Goal: Task Accomplishment & Management: Manage account settings

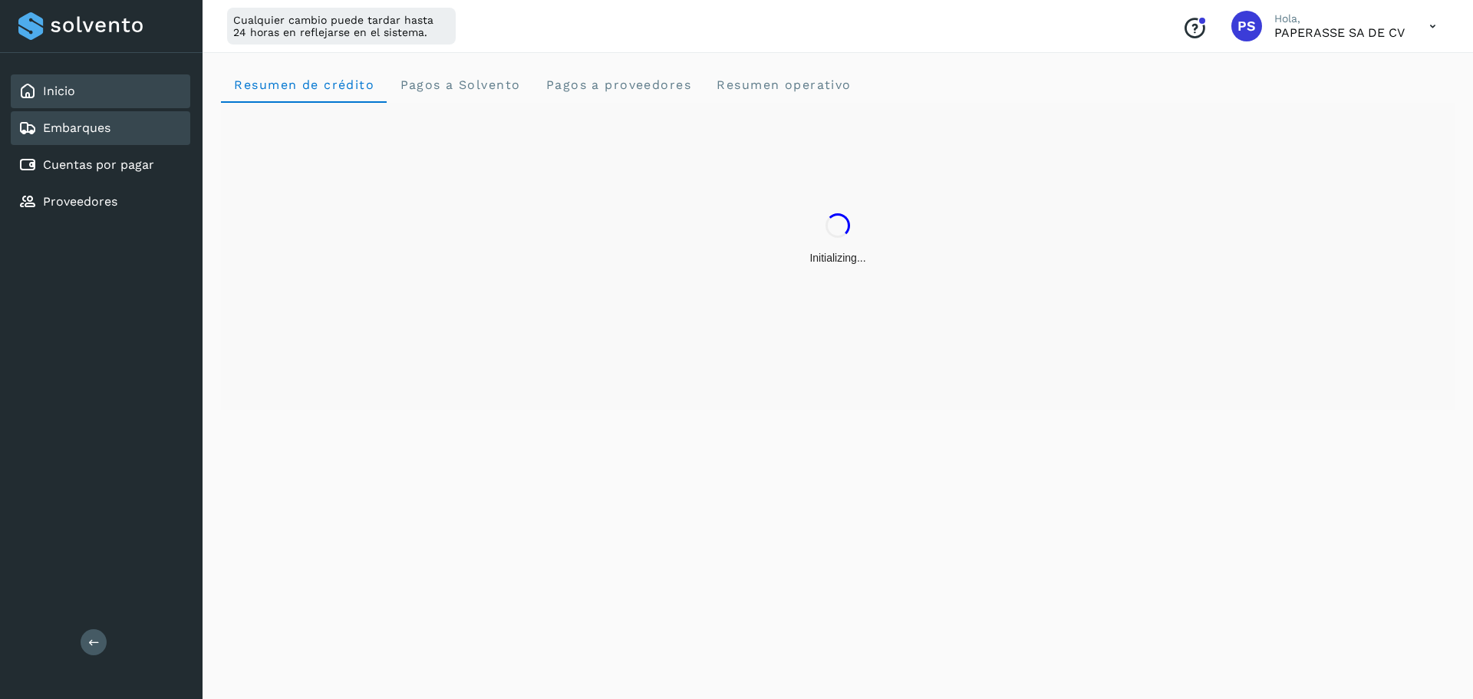
click at [113, 126] on div "Embarques" at bounding box center [100, 128] width 179 height 34
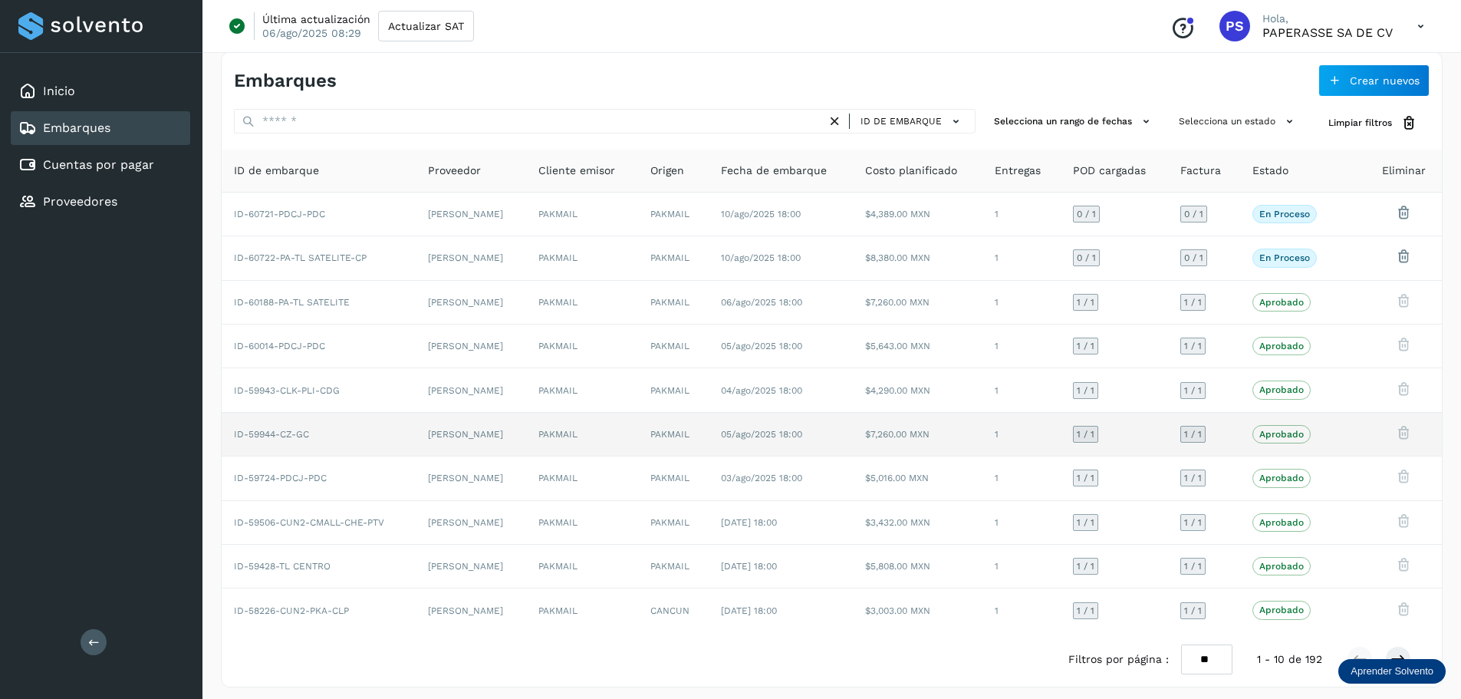
scroll to position [21, 0]
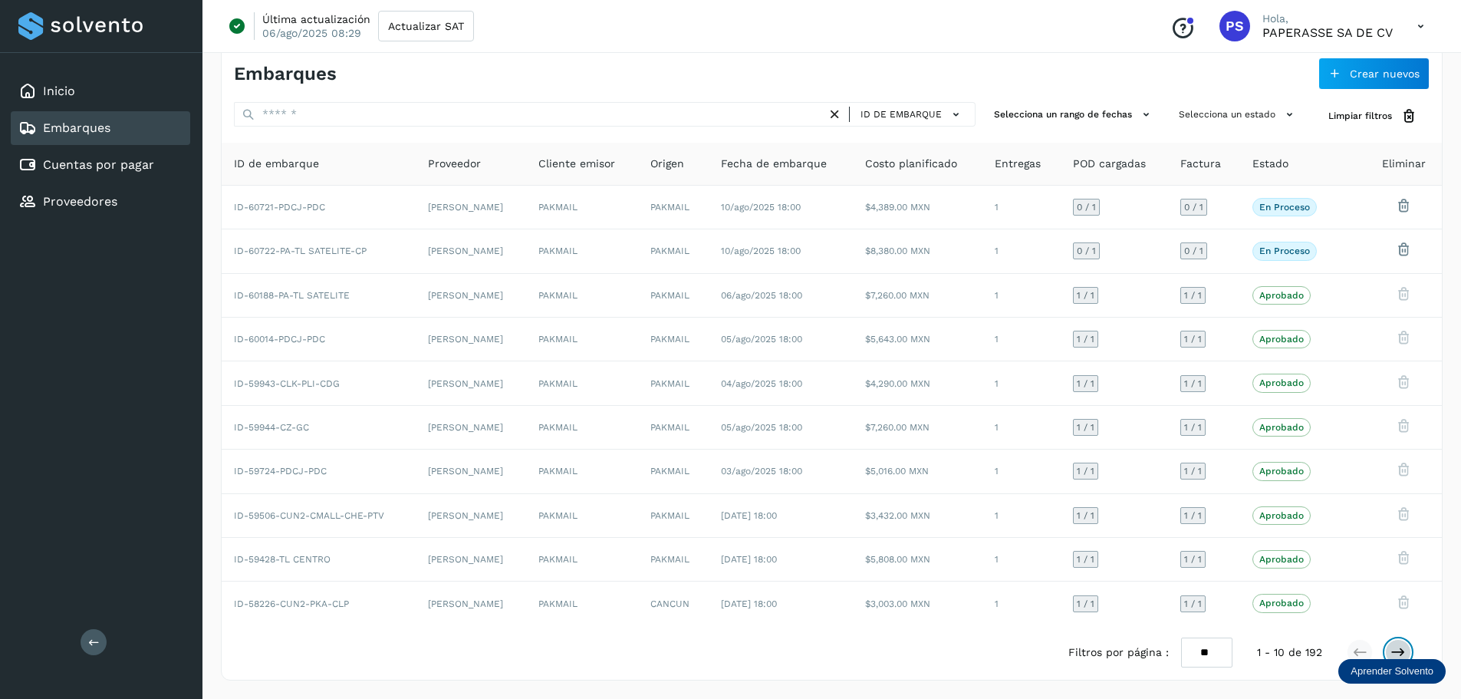
click at [1394, 647] on icon at bounding box center [1397, 651] width 15 height 15
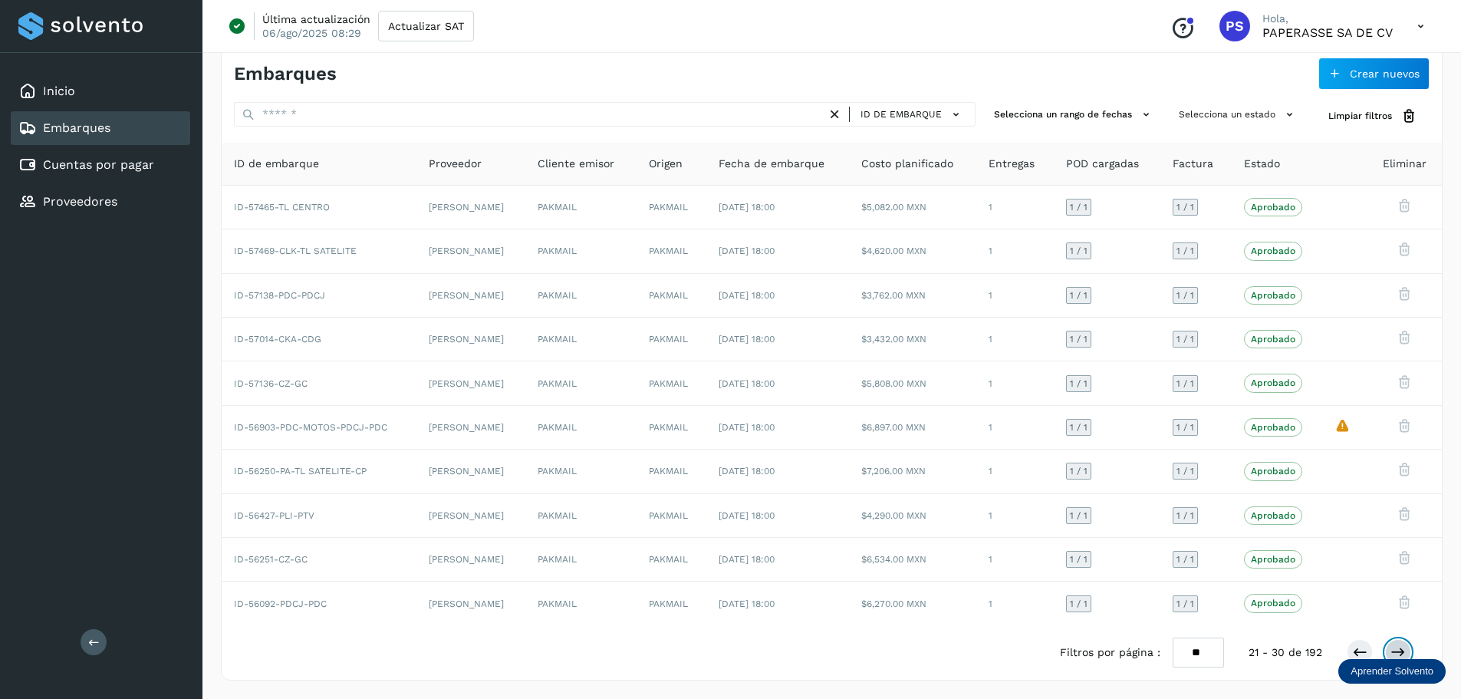
click at [1394, 647] on icon at bounding box center [1397, 651] width 15 height 15
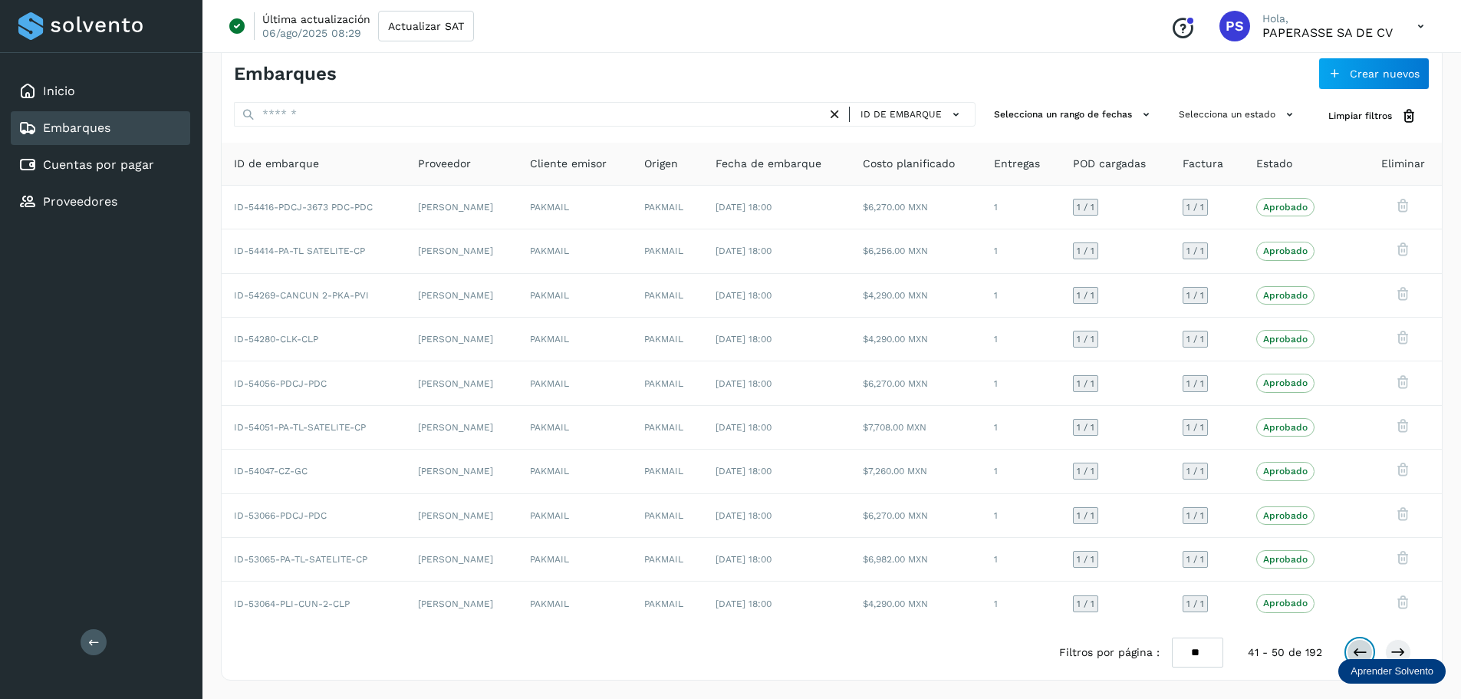
click at [1363, 648] on icon at bounding box center [1359, 651] width 15 height 15
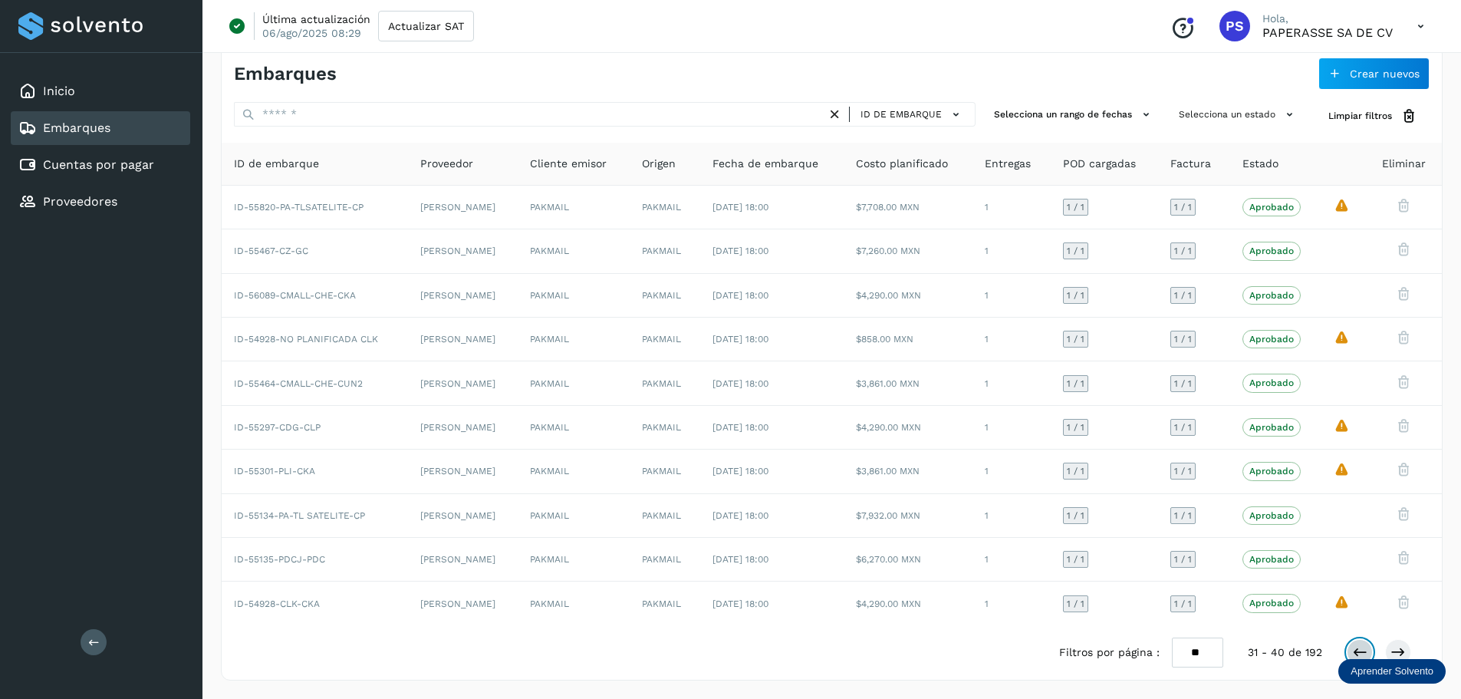
click at [1363, 648] on icon at bounding box center [1359, 651] width 15 height 15
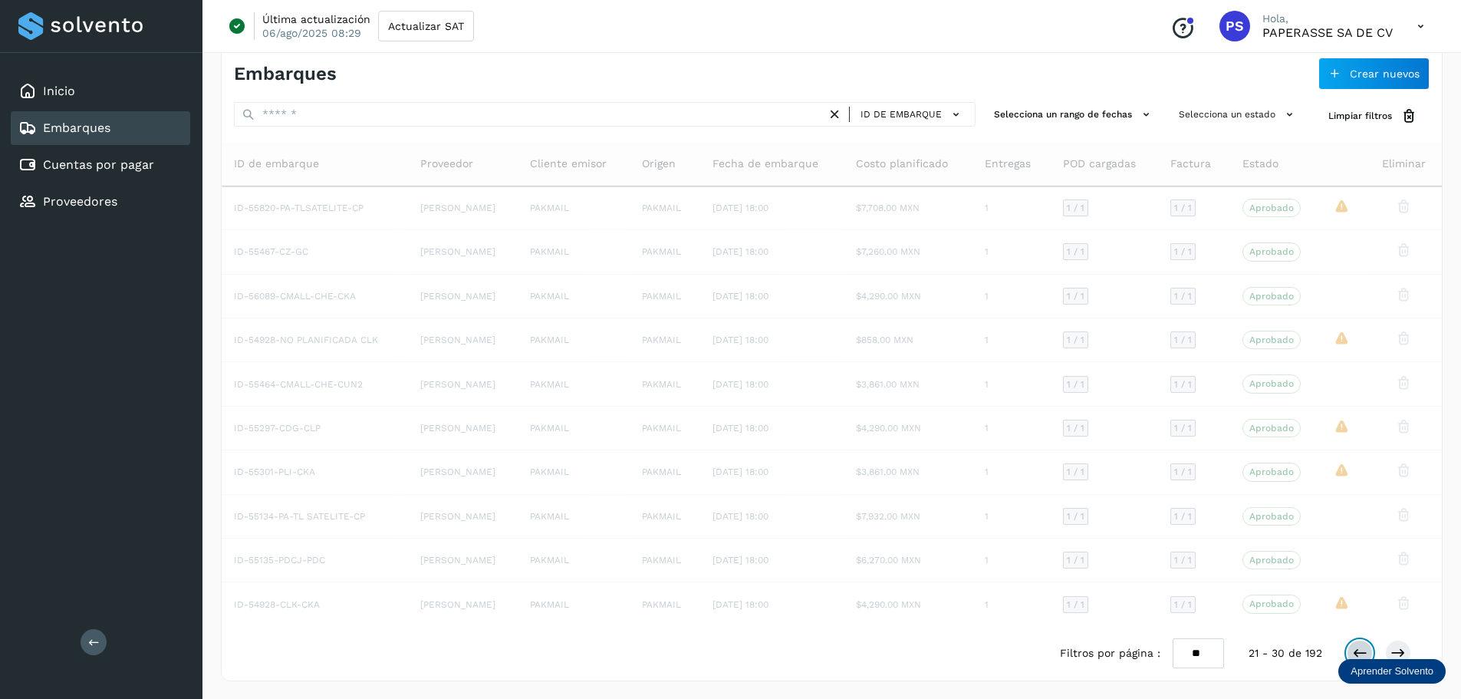
click at [1363, 648] on icon at bounding box center [1359, 652] width 15 height 15
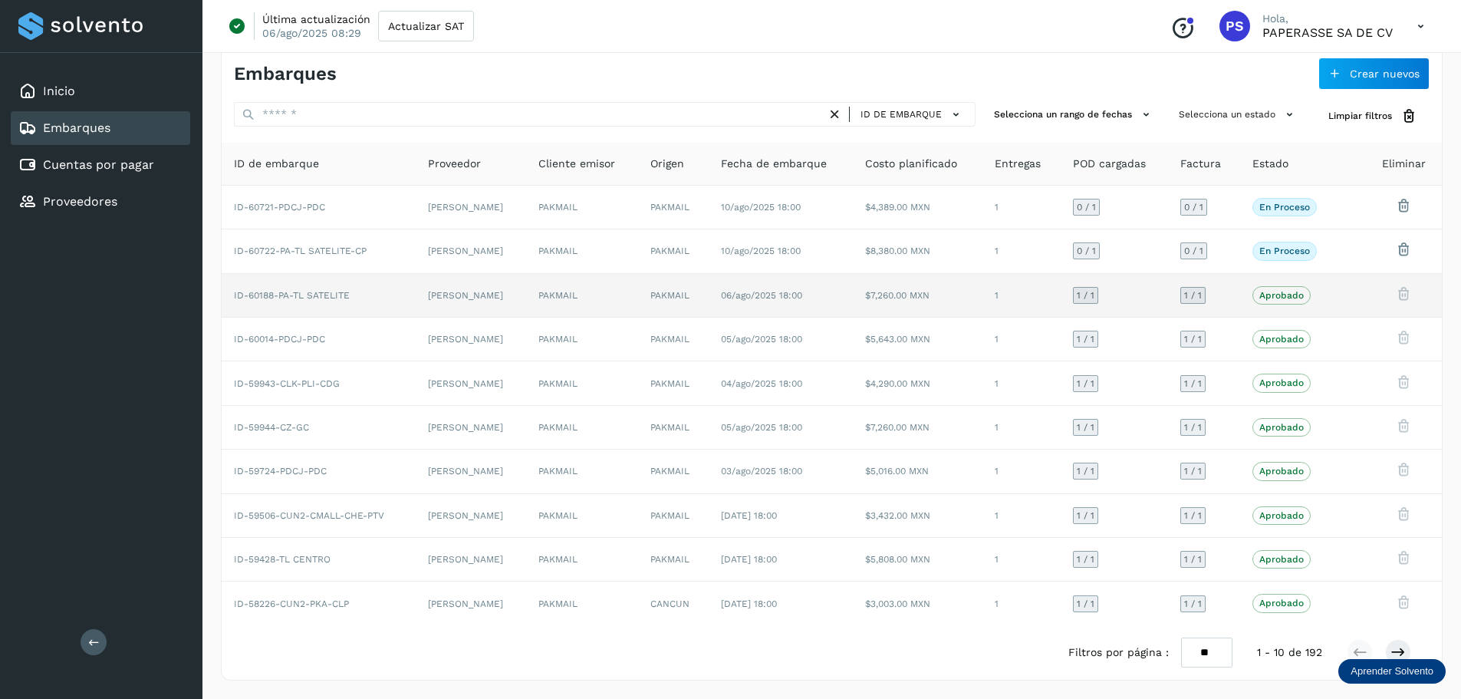
click at [1361, 295] on td at bounding box center [1352, 296] width 27 height 44
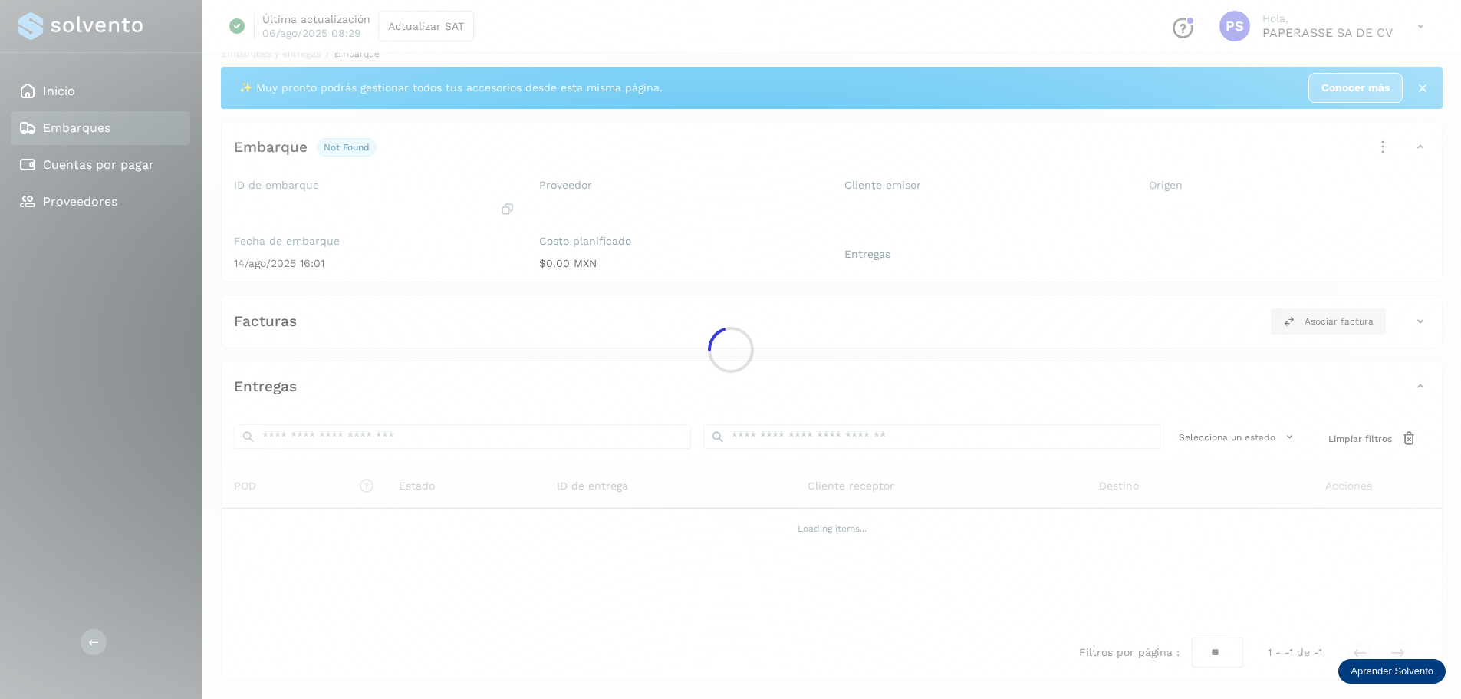
scroll to position [21, 0]
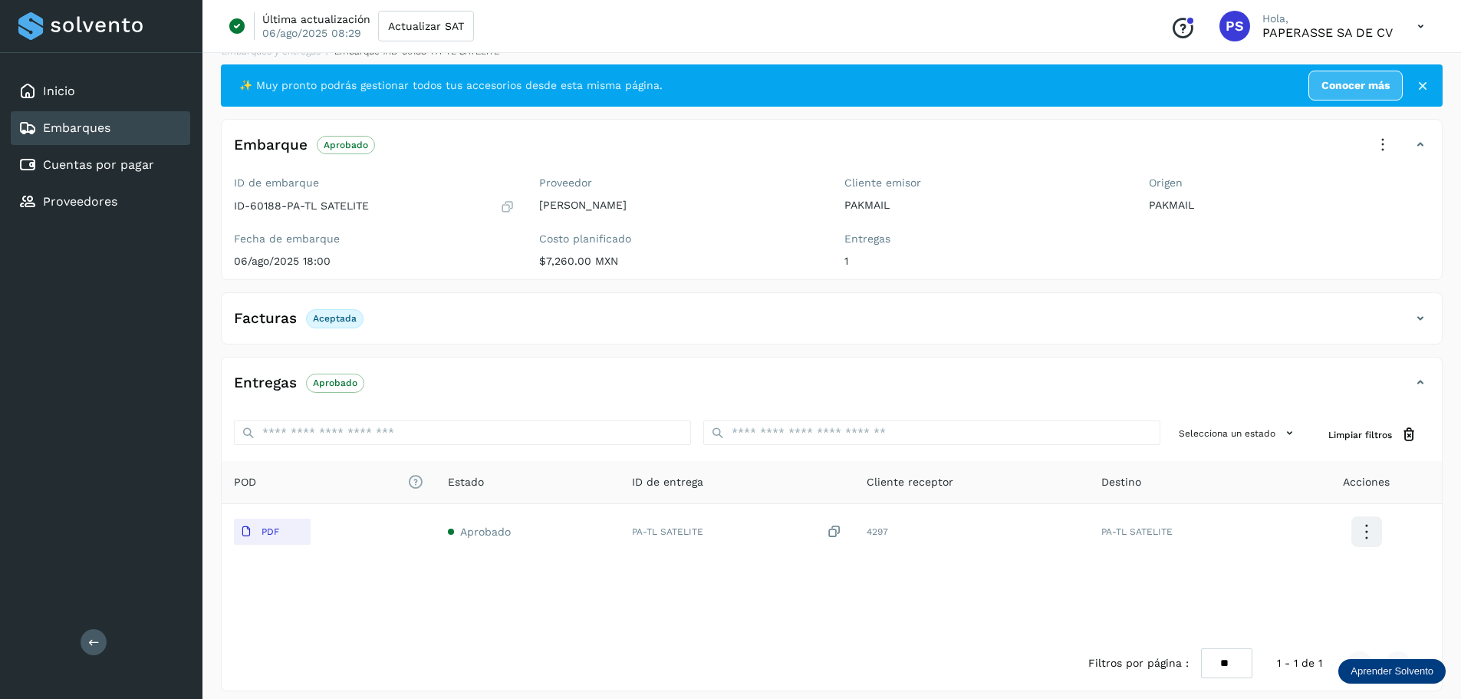
click at [116, 123] on div "Embarques" at bounding box center [100, 128] width 179 height 34
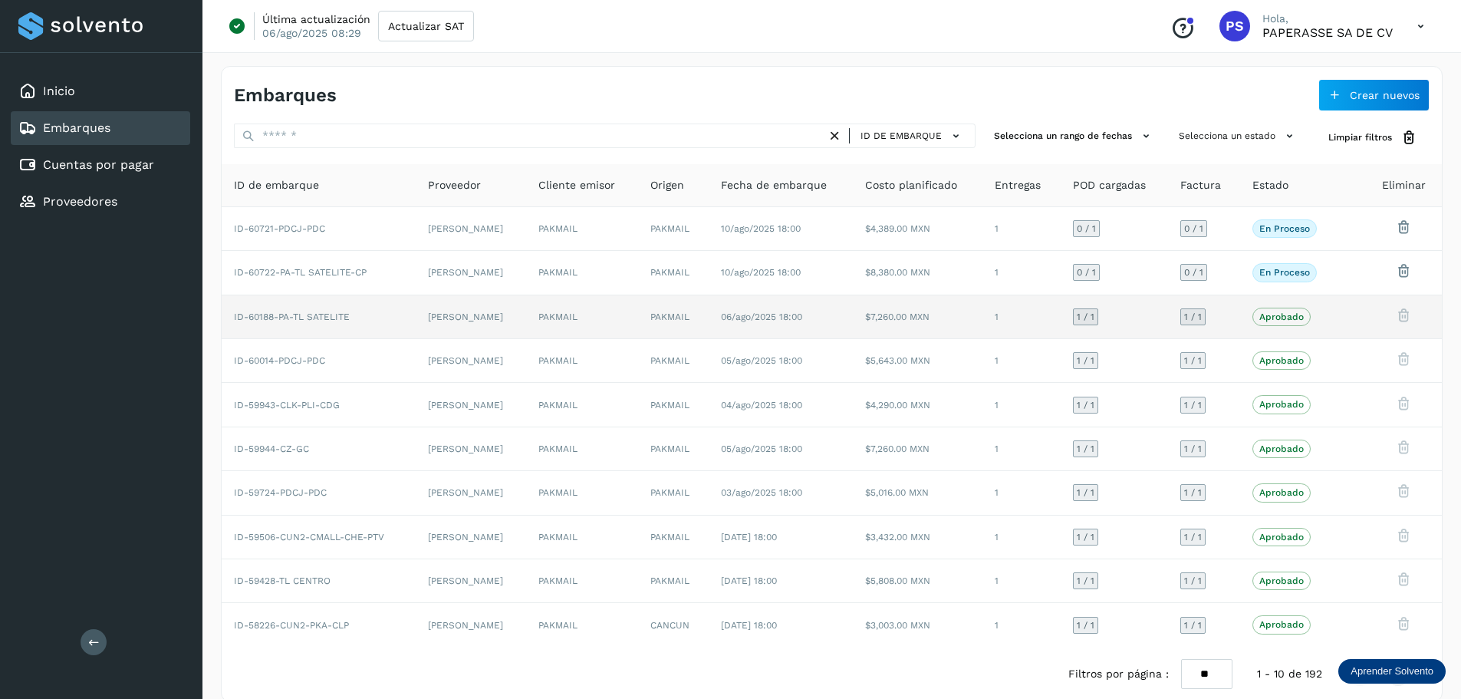
click at [1372, 326] on td at bounding box center [1404, 317] width 76 height 44
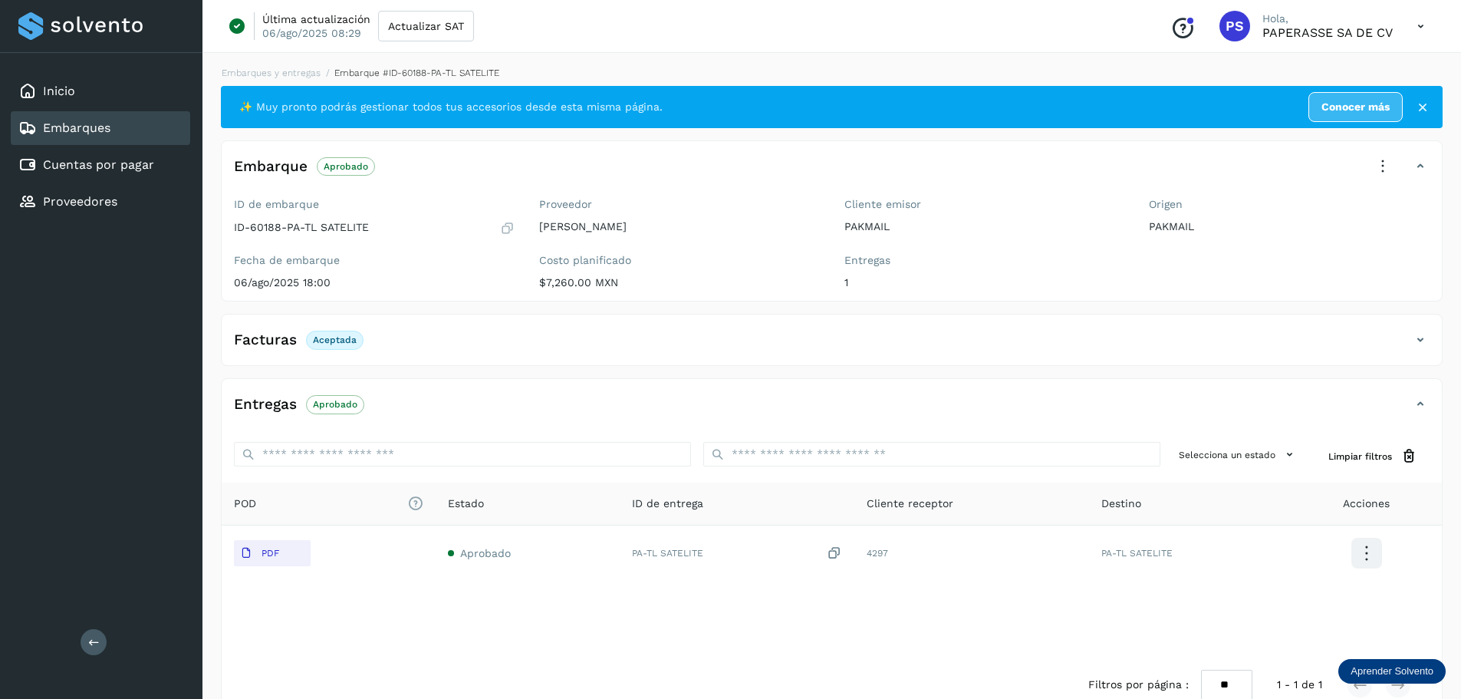
click at [425, 337] on div "Facturas Aceptada" at bounding box center [817, 340] width 1190 height 26
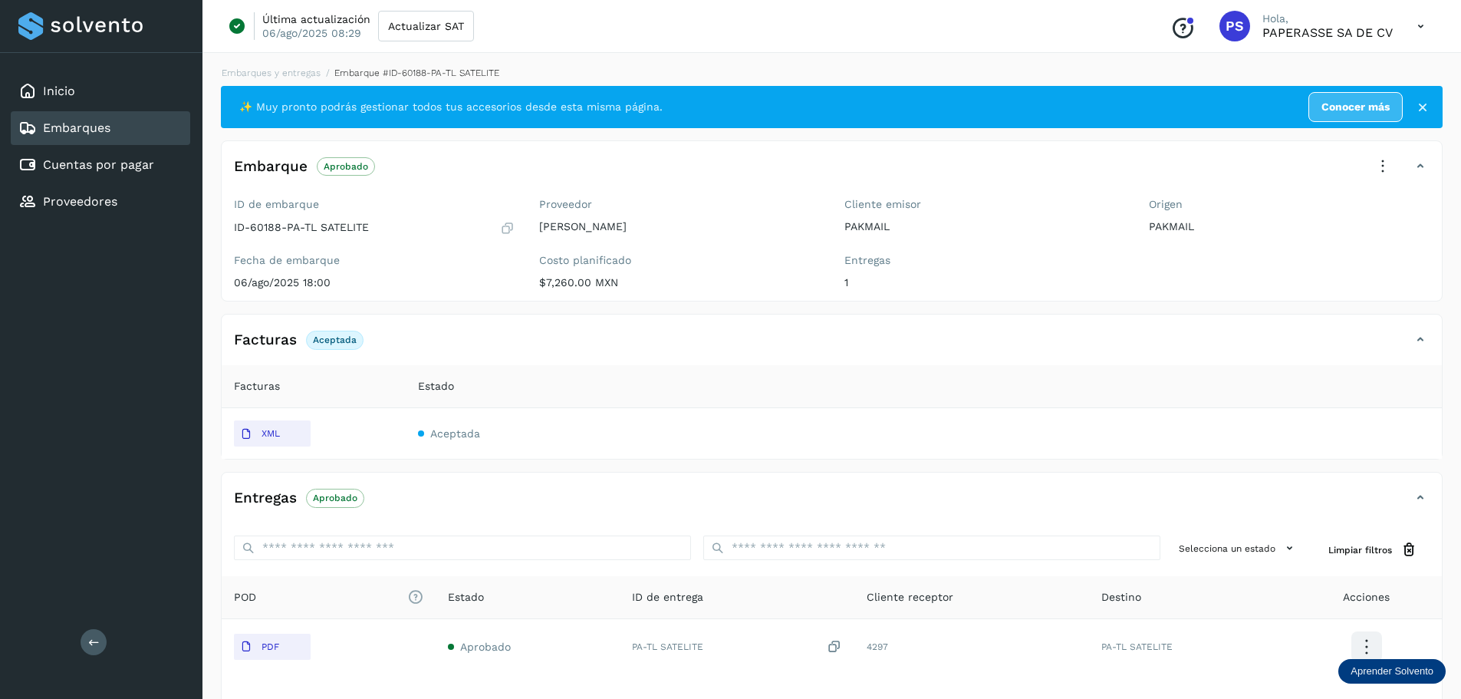
click at [1381, 26] on p "PAPERASSE SA DE CV" at bounding box center [1327, 32] width 130 height 15
click at [1430, 23] on icon at bounding box center [1420, 26] width 31 height 31
click at [1321, 100] on div "Cerrar sesión" at bounding box center [1344, 98] width 183 height 29
